Goal: Information Seeking & Learning: Learn about a topic

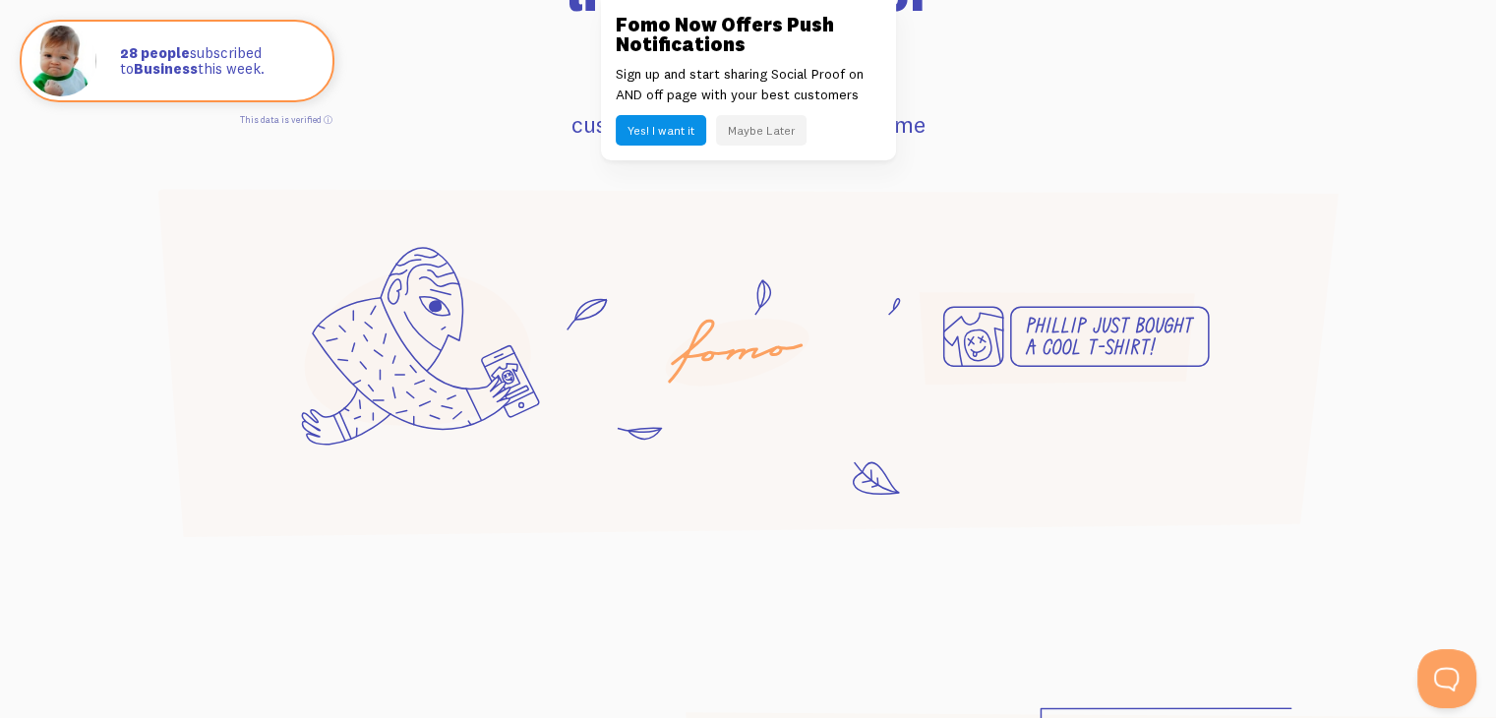
scroll to position [1358, 0]
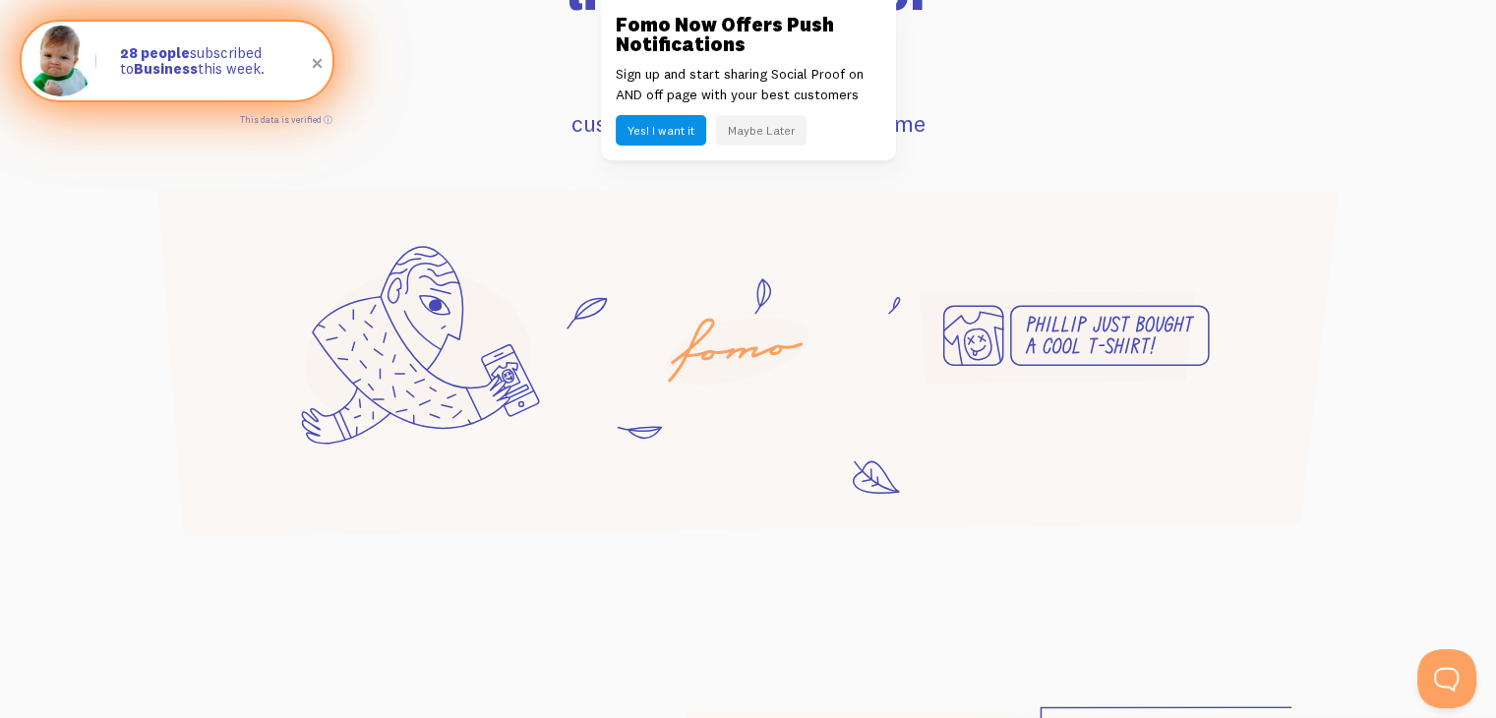
click at [209, 68] on p "28 people subscribed to Business this week." at bounding box center [216, 61] width 193 height 32
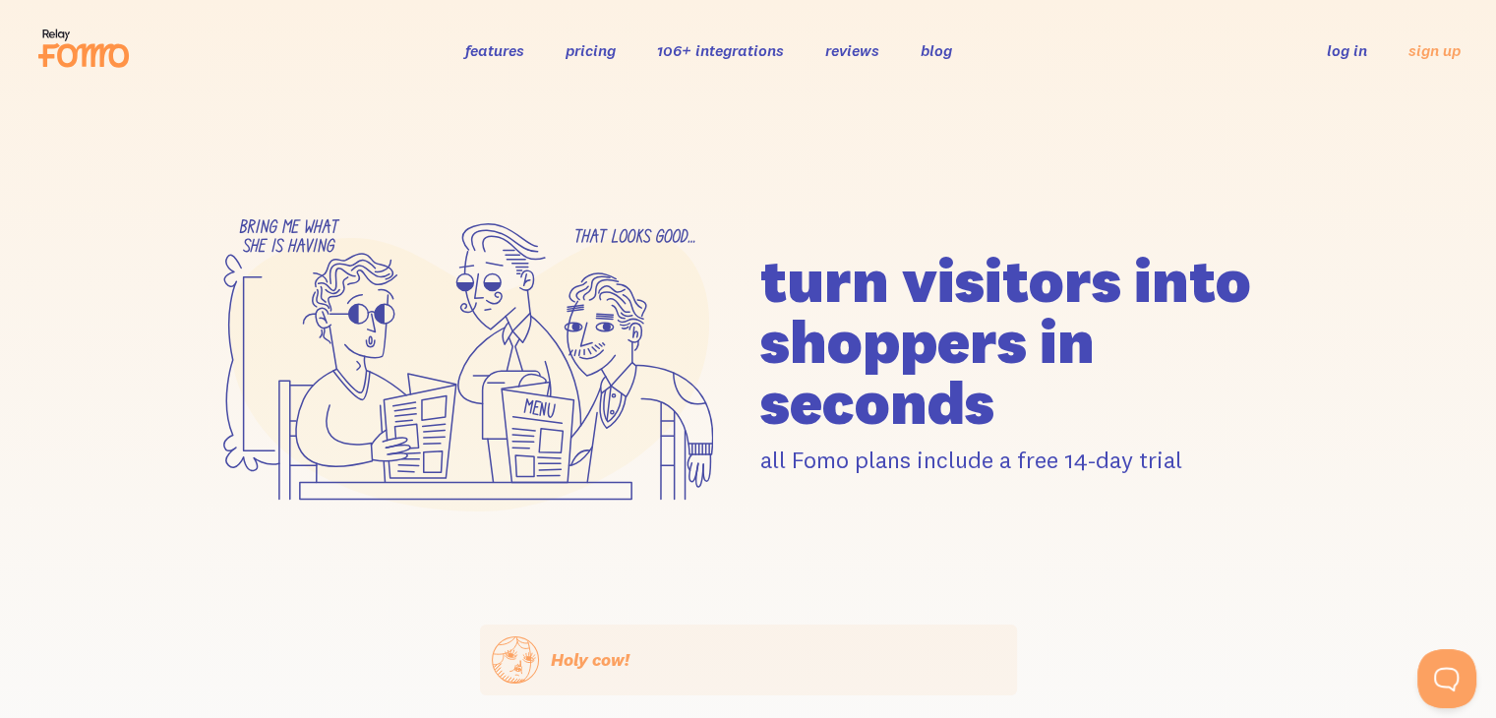
click at [499, 48] on link "features" at bounding box center [494, 50] width 59 height 20
